Goal: Book appointment/travel/reservation

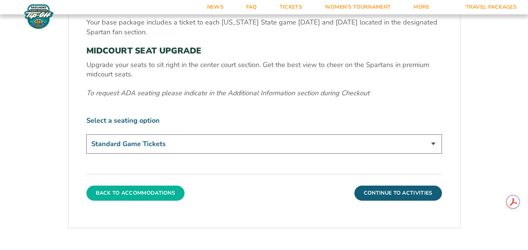
click at [135, 191] on button "Back To Accommodations" at bounding box center [135, 192] width 98 height 15
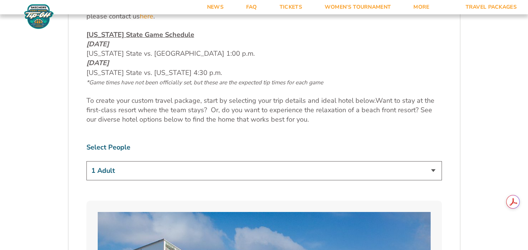
scroll to position [382, 0]
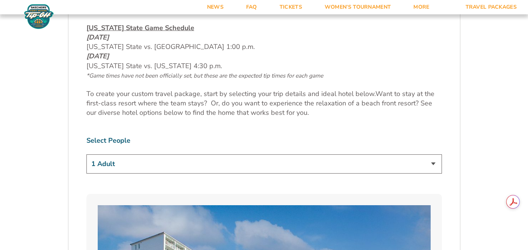
click at [242, 160] on select "1 Adult 2 Adults 3 Adults 4 Adults 2 Adults + 1 Child 2 Adults + 2 Children 2 A…" at bounding box center [264, 163] width 356 height 19
select select "2 Adults"
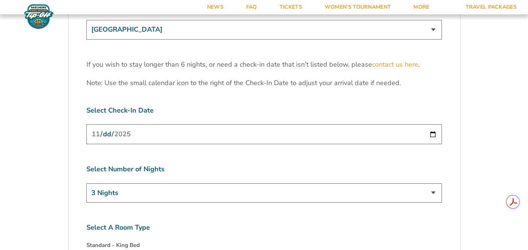
scroll to position [2386, 0]
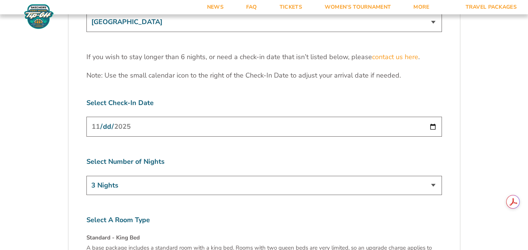
click at [424, 176] on select "3 Nights 4 Nights 5 Nights 6 Nights" at bounding box center [264, 185] width 356 height 19
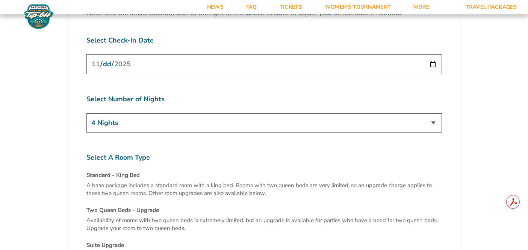
scroll to position [2441, 0]
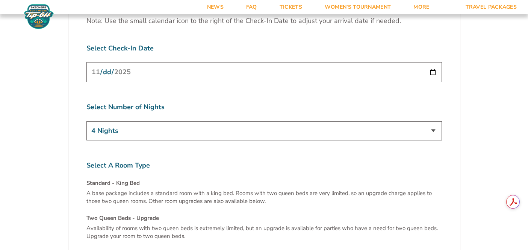
click at [308, 121] on select "3 Nights 4 Nights 5 Nights 6 Nights" at bounding box center [264, 130] width 356 height 19
select select "3 Nights"
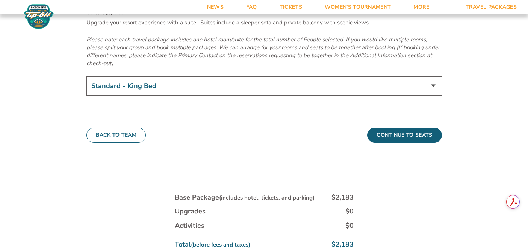
scroll to position [2706, 0]
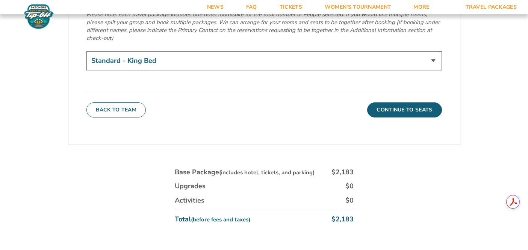
click at [267, 51] on select "Standard - King Bed Two Queen Beds - Upgrade (+$15 per night) Suite Upgrade (+$…" at bounding box center [264, 60] width 356 height 19
select select "Two Queen Beds - Upgrade"
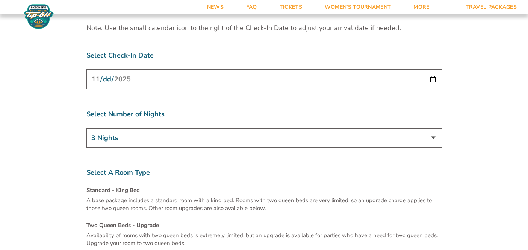
scroll to position [2434, 0]
click at [327, 127] on select "3 Nights 4 Nights 5 Nights 6 Nights" at bounding box center [264, 136] width 356 height 19
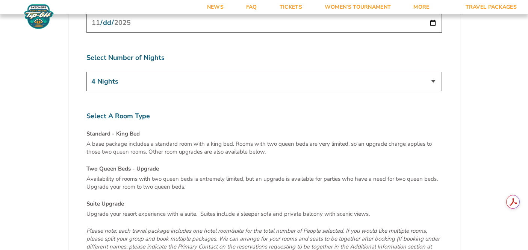
scroll to position [2462, 0]
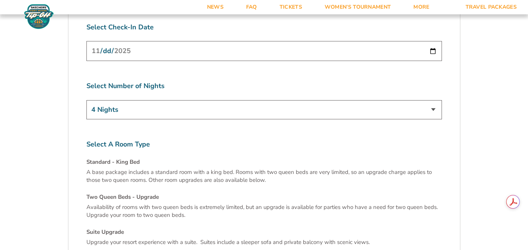
click at [276, 100] on select "3 Nights 4 Nights 5 Nights 6 Nights" at bounding box center [264, 109] width 356 height 19
select select "3 Nights"
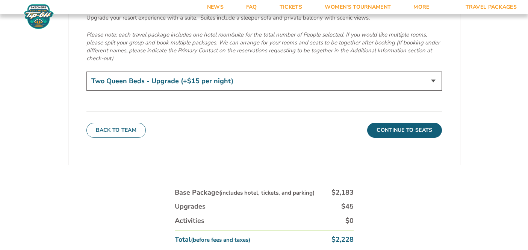
scroll to position [2704, 0]
